Goal: Go to known website: Access a specific website the user already knows

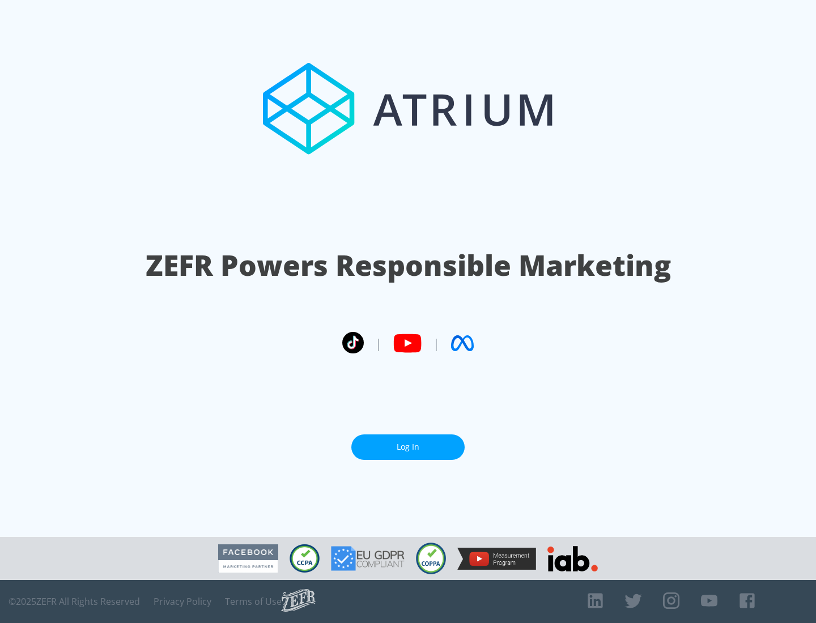
click at [408, 442] on link "Log In" at bounding box center [407, 446] width 113 height 25
